Goal: Navigation & Orientation: Understand site structure

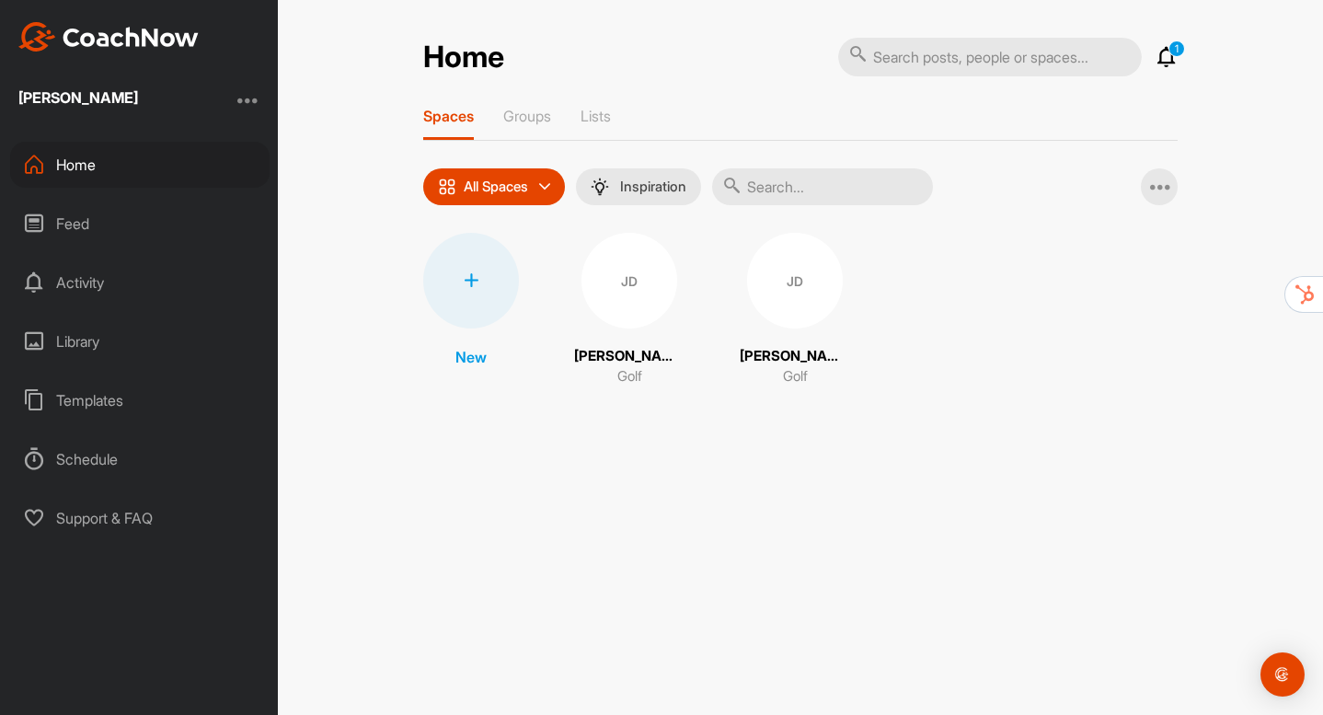
click at [104, 465] on div "Schedule" at bounding box center [139, 459] width 259 height 46
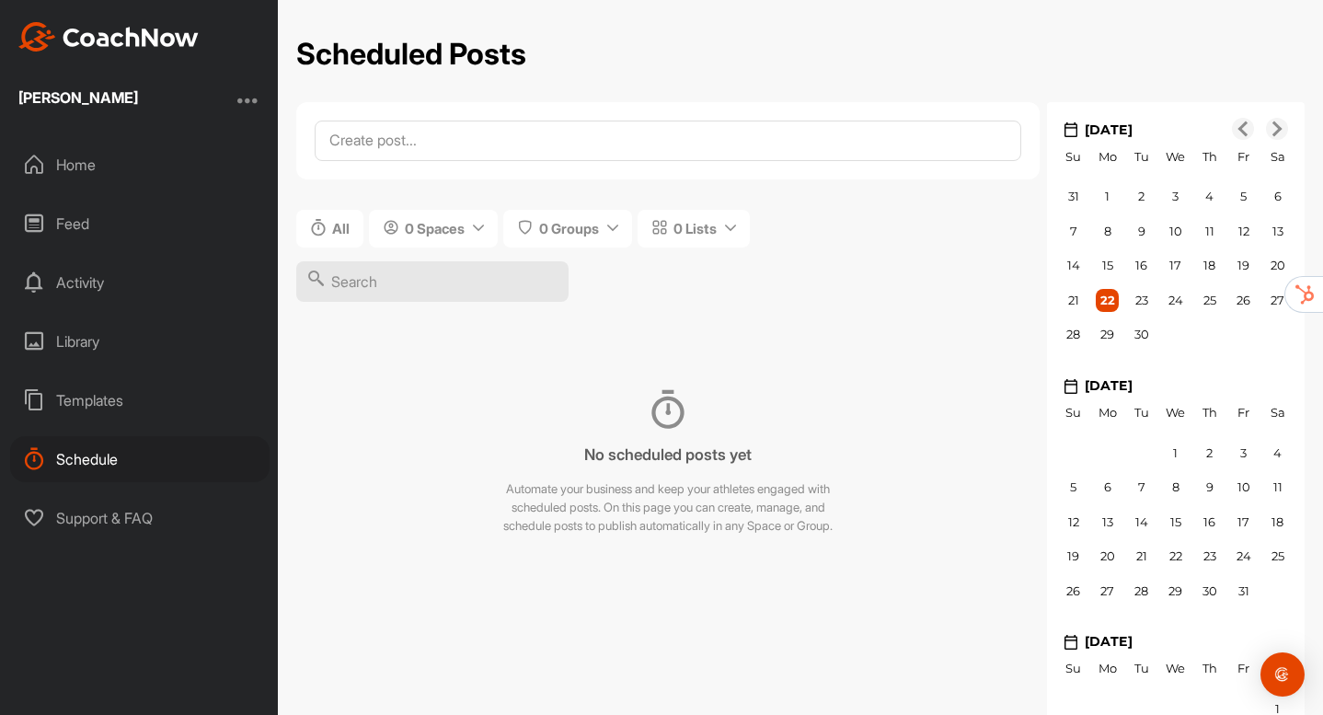
click at [86, 179] on div "Home" at bounding box center [139, 165] width 259 height 46
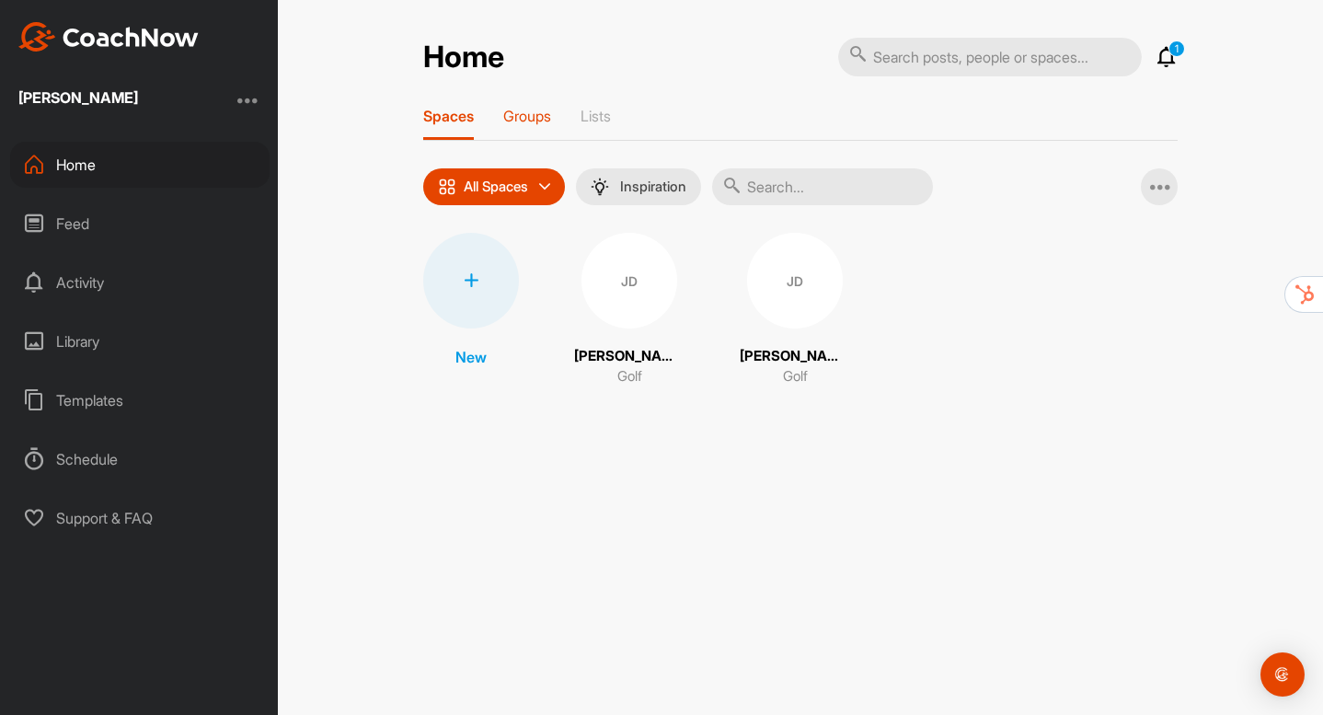
click at [528, 110] on p "Groups" at bounding box center [527, 116] width 48 height 18
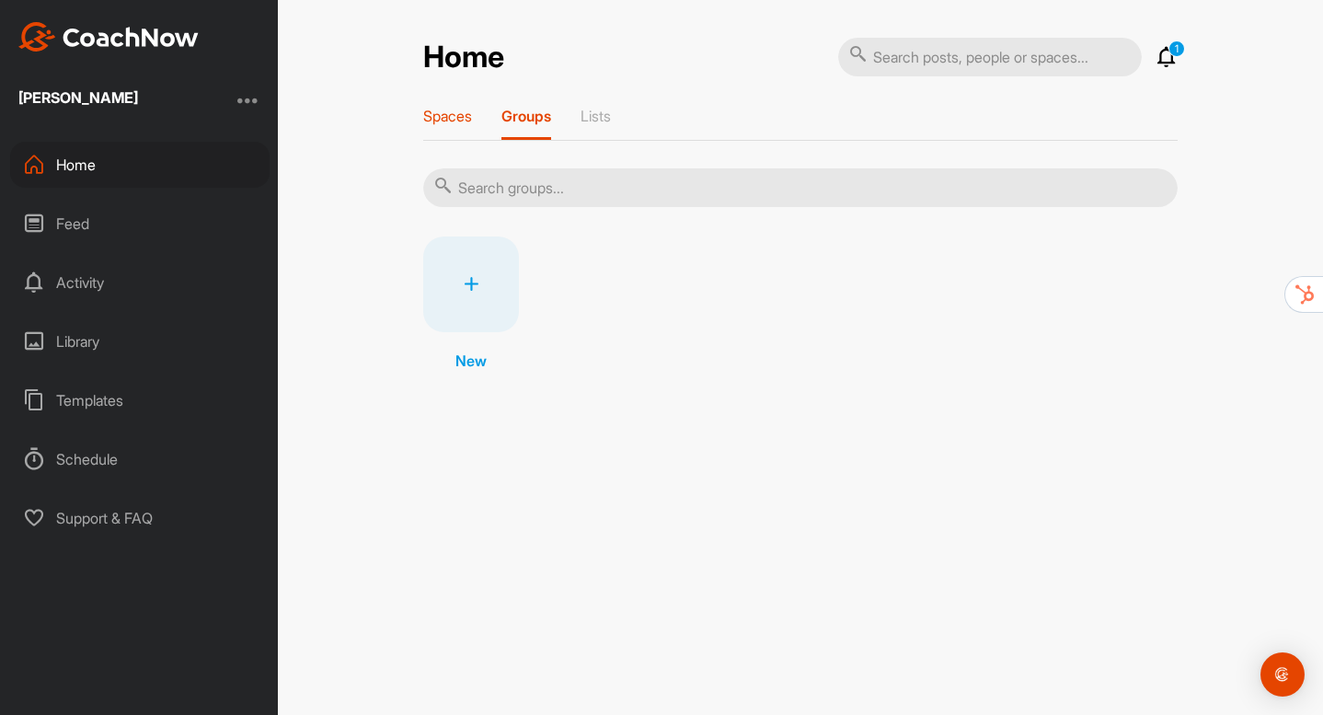
click at [450, 121] on p "Spaces" at bounding box center [447, 116] width 49 height 18
